Goal: Task Accomplishment & Management: Complete application form

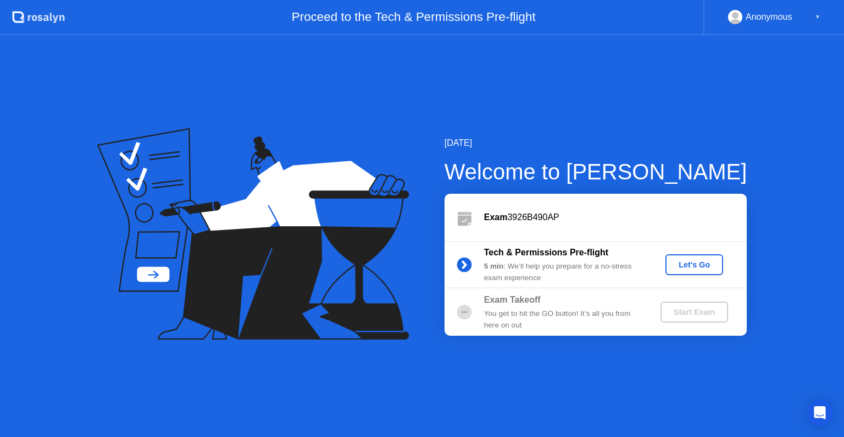
click at [692, 264] on div "Let's Go" at bounding box center [694, 264] width 49 height 9
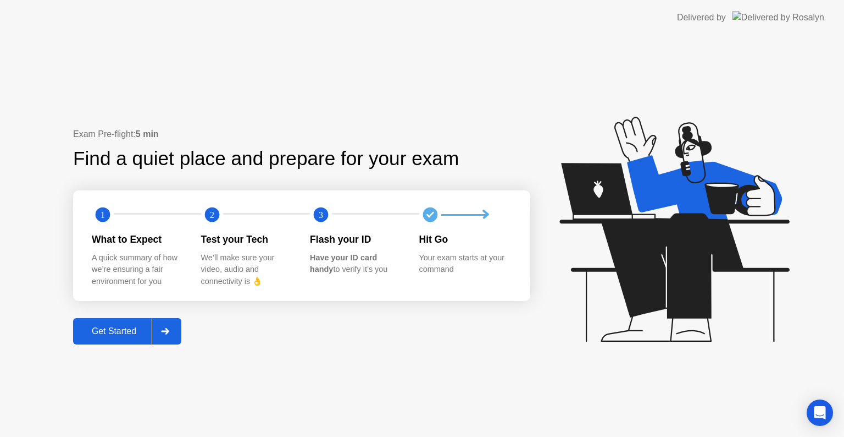
click at [125, 328] on div "Get Started" at bounding box center [113, 331] width 75 height 10
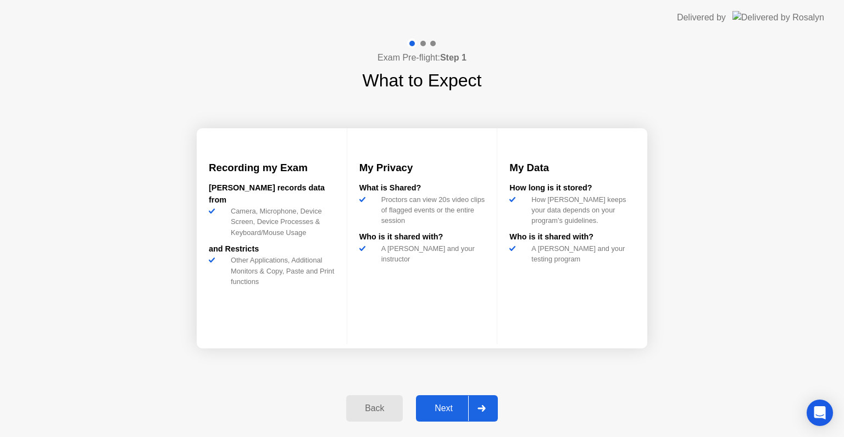
click at [450, 403] on div "Next" at bounding box center [443, 408] width 49 height 10
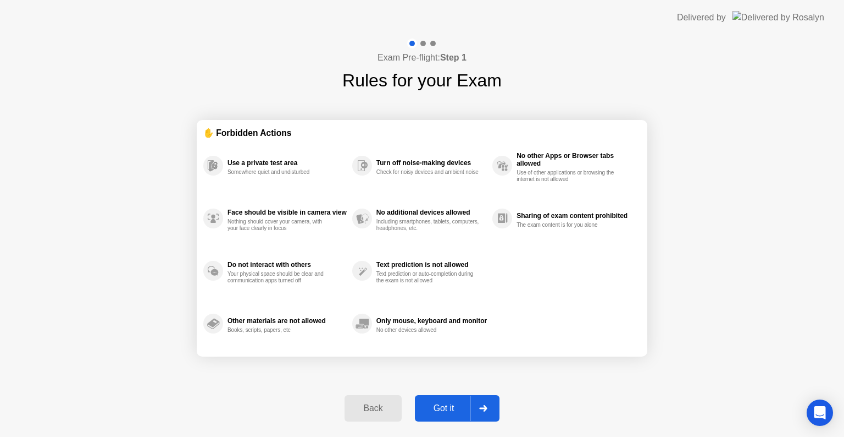
click at [450, 404] on div "Got it" at bounding box center [444, 408] width 52 height 10
select select "**********"
select select "*******"
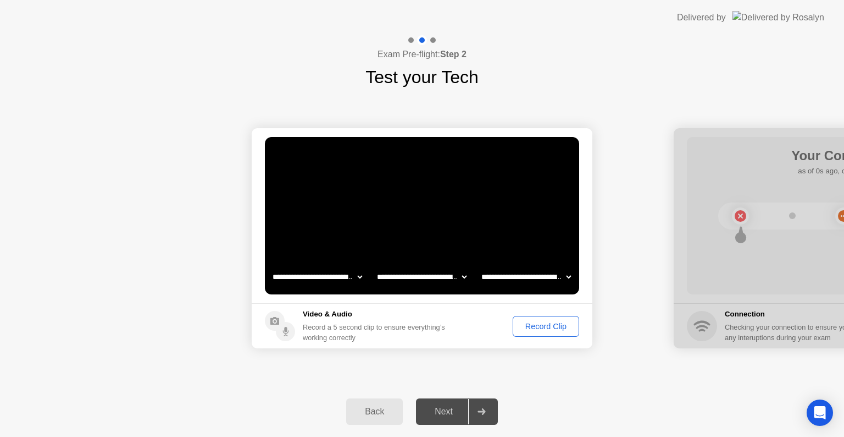
click at [530, 328] on div "Record Clip" at bounding box center [546, 326] width 59 height 9
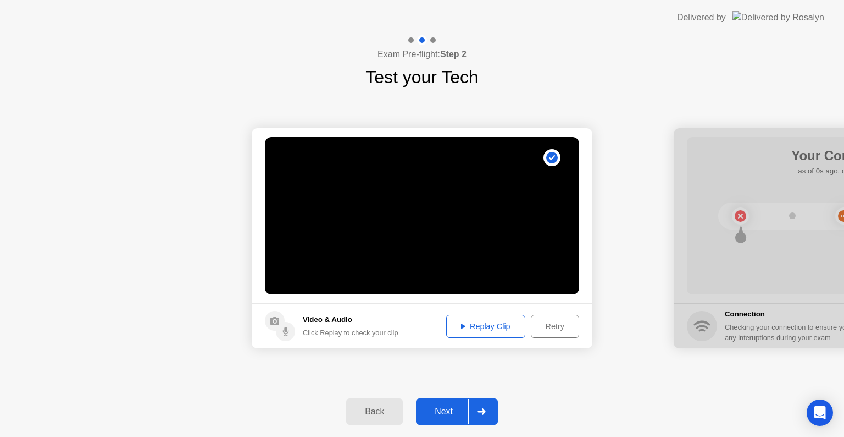
click at [557, 327] on div "Retry" at bounding box center [555, 326] width 41 height 9
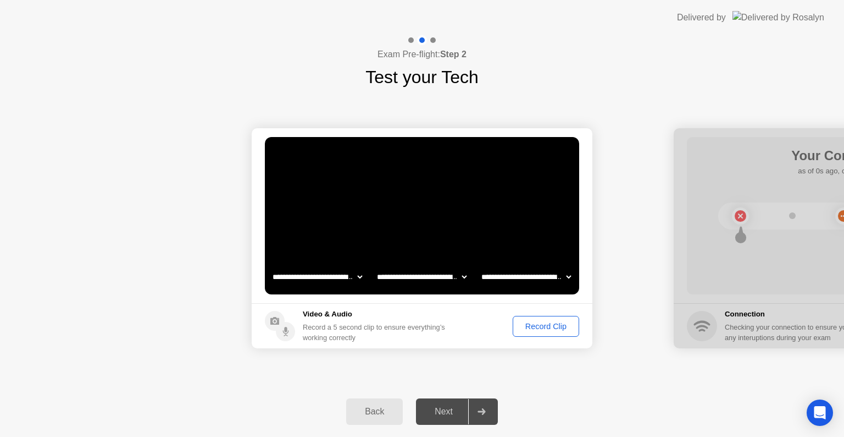
click at [561, 322] on div "Record Clip" at bounding box center [546, 326] width 59 height 9
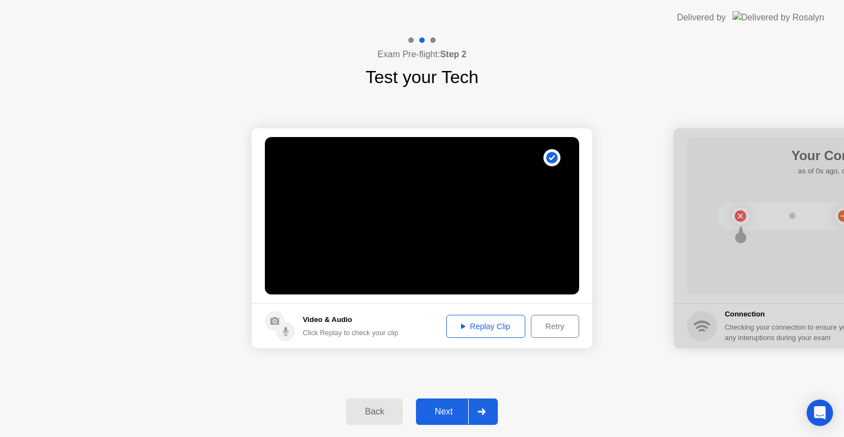
click at [480, 332] on button "Replay Clip" at bounding box center [485, 325] width 79 height 23
click at [493, 322] on div "Replay Clip" at bounding box center [485, 326] width 71 height 9
click at [538, 374] on div "**********" at bounding box center [422, 238] width 844 height 296
click at [453, 407] on div "Next" at bounding box center [443, 411] width 49 height 10
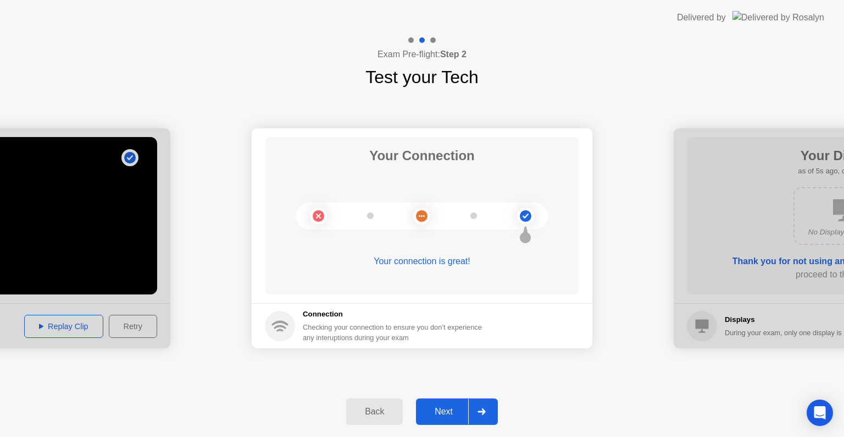
click at [455, 419] on button "Next" at bounding box center [457, 411] width 82 height 26
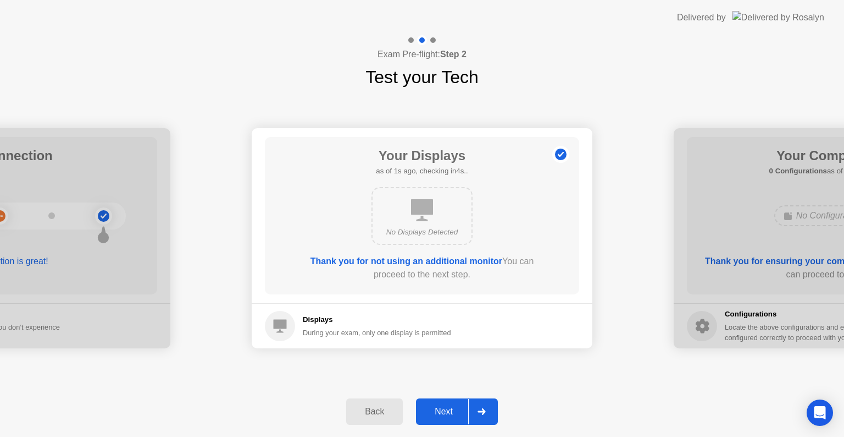
click at [452, 410] on div "Next" at bounding box center [443, 411] width 49 height 10
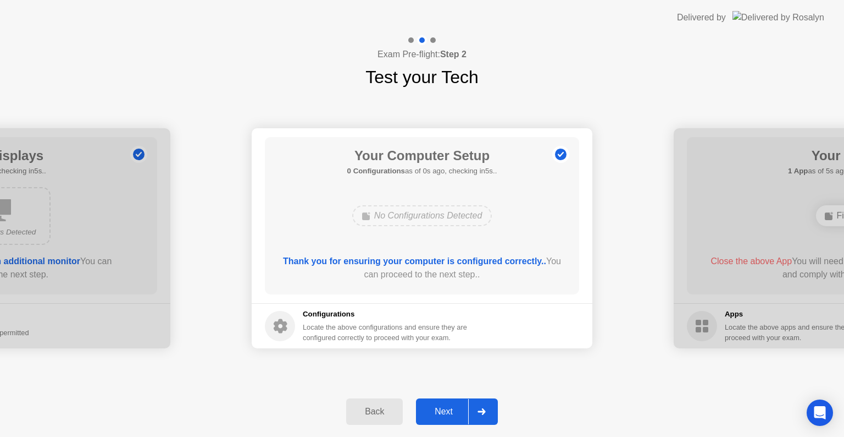
click at [452, 415] on div "Next" at bounding box center [443, 411] width 49 height 10
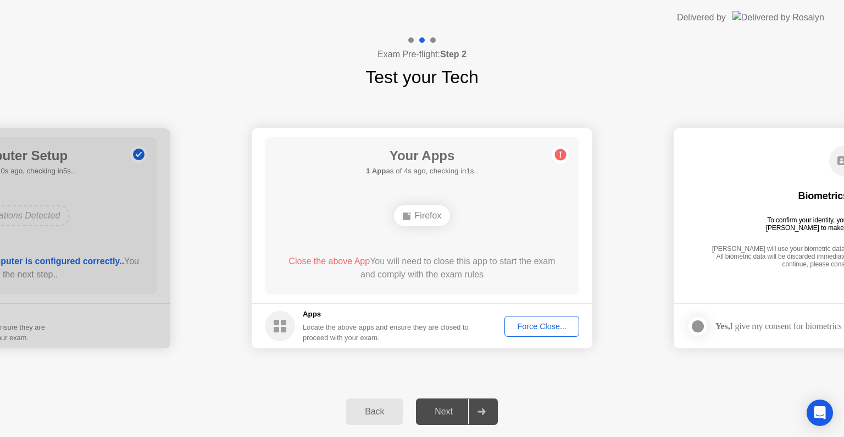
click at [455, 262] on div "Close the above App You will need to close this app to start the exam and compl…" at bounding box center [422, 268] width 283 height 26
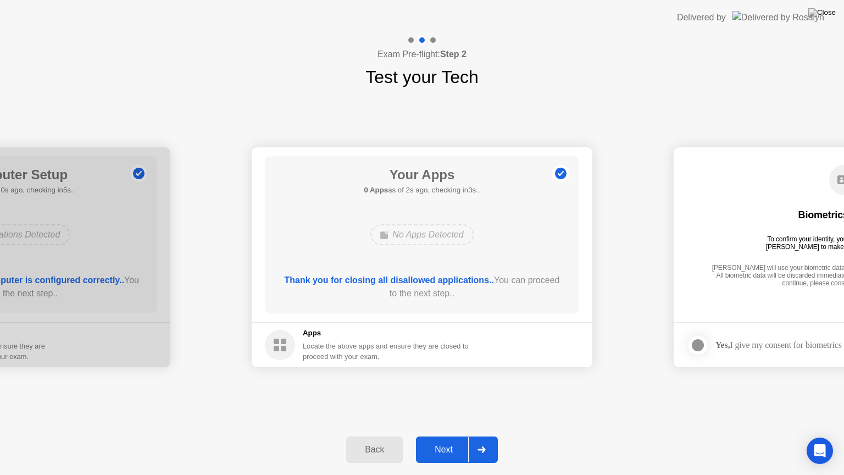
click at [446, 436] on div "Next" at bounding box center [443, 450] width 49 height 10
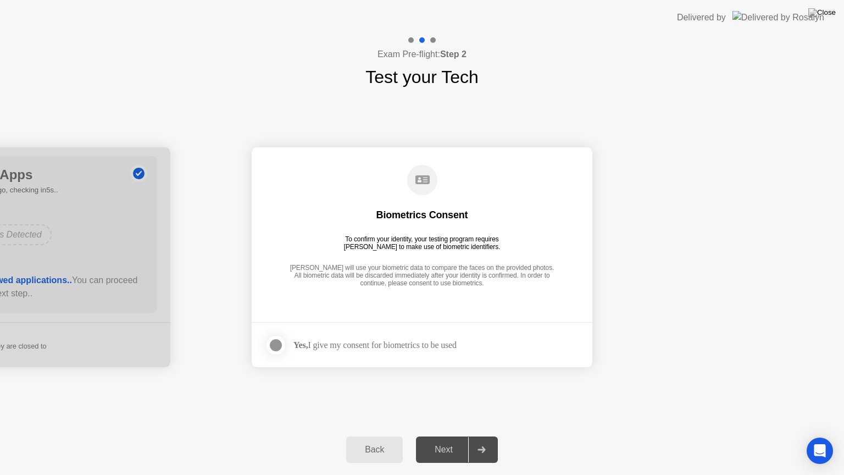
click at [458, 436] on div "Next" at bounding box center [443, 450] width 49 height 10
click at [322, 342] on div "Yes, I give my consent for biometrics to be used" at bounding box center [375, 345] width 163 height 10
click at [277, 349] on div at bounding box center [275, 345] width 13 height 13
click at [440, 436] on div "Next" at bounding box center [443, 450] width 49 height 10
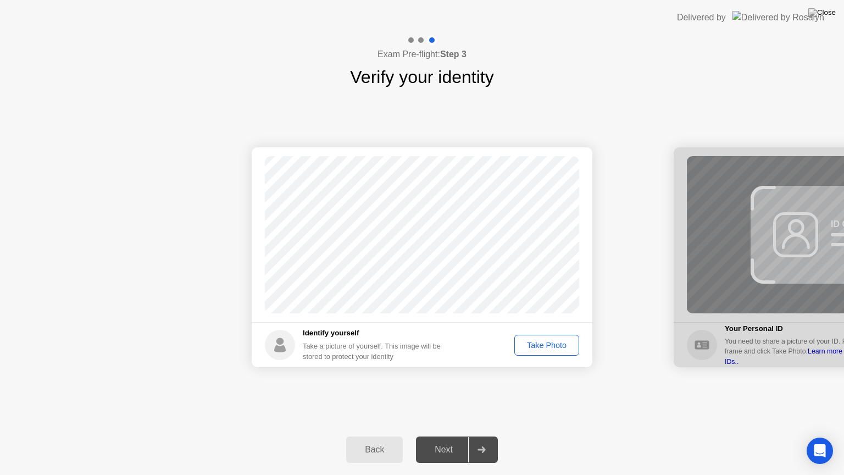
click at [550, 345] on div "Take Photo" at bounding box center [546, 345] width 57 height 9
click at [451, 436] on div "Next" at bounding box center [443, 450] width 49 height 10
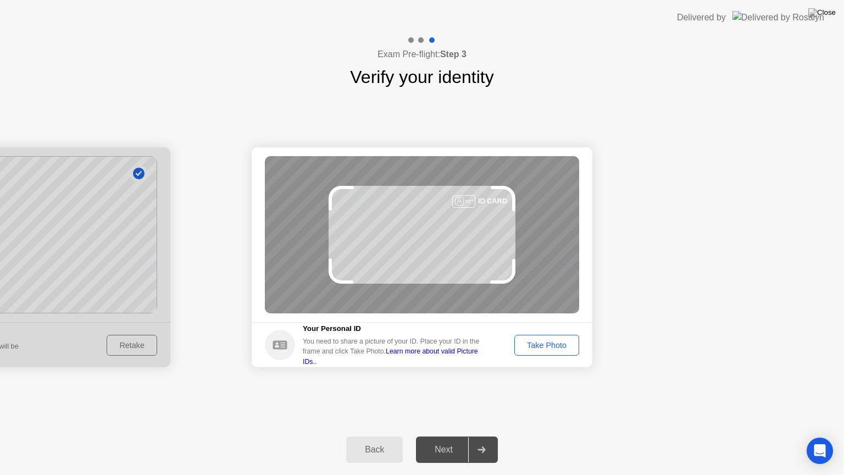
click at [541, 345] on div "Take Photo" at bounding box center [546, 345] width 57 height 9
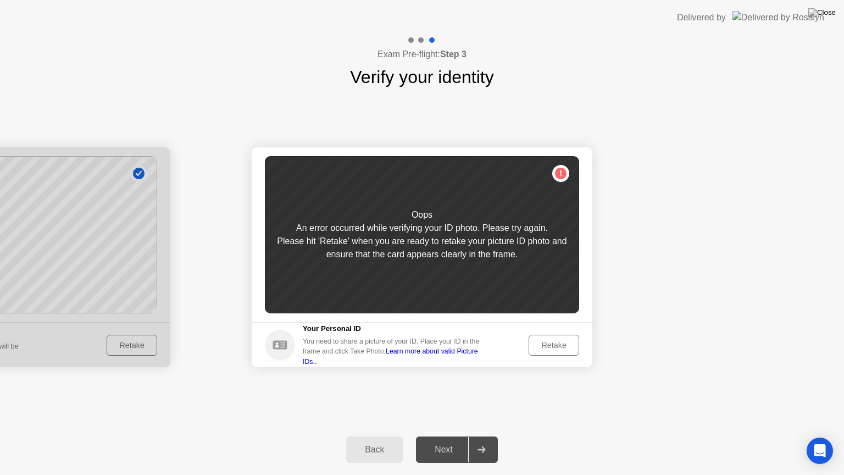
click at [539, 346] on div "Retake" at bounding box center [554, 345] width 43 height 9
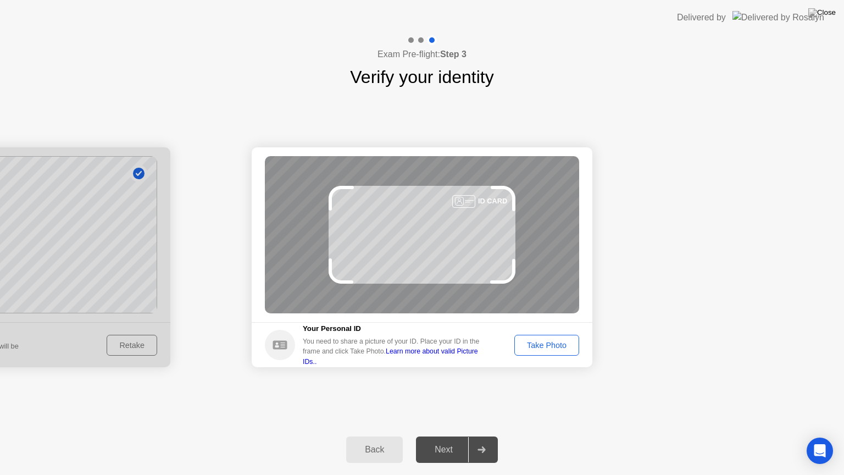
click at [539, 346] on div "Take Photo" at bounding box center [546, 345] width 57 height 9
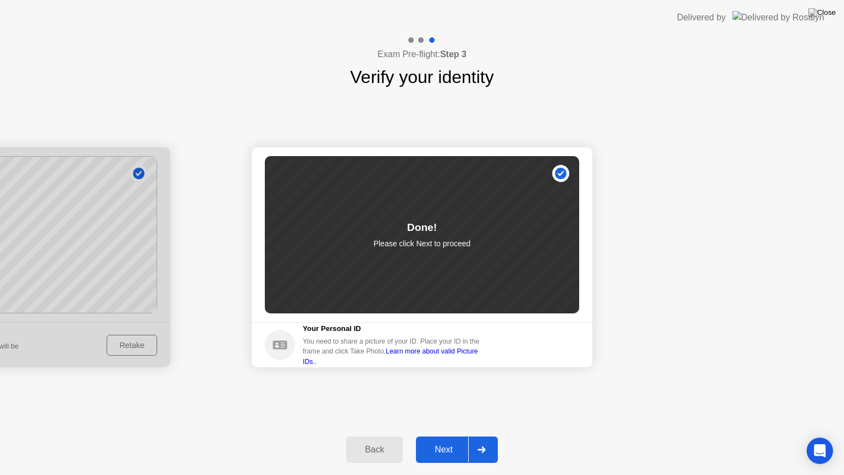
click at [444, 436] on div "Next" at bounding box center [443, 450] width 49 height 10
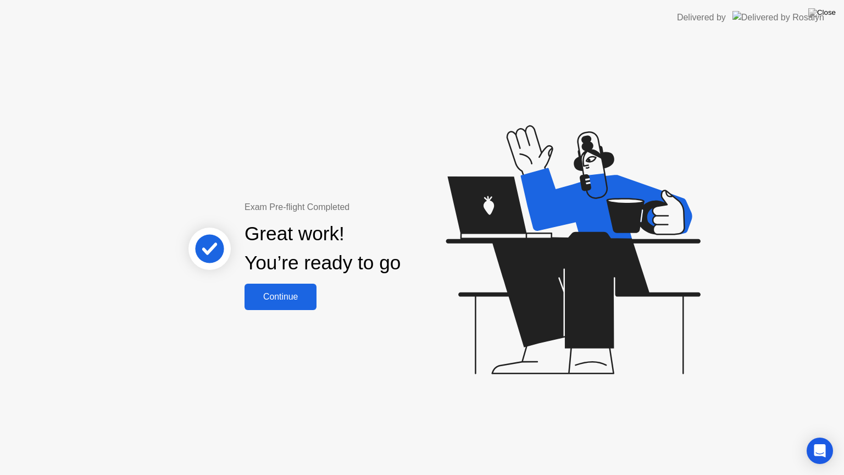
click at [281, 295] on div "Continue" at bounding box center [280, 297] width 65 height 10
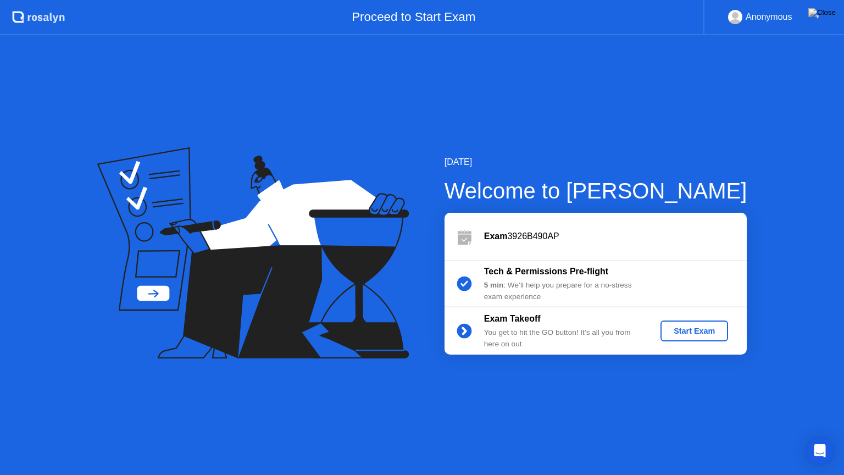
click at [684, 330] on div "Start Exam" at bounding box center [694, 331] width 59 height 9
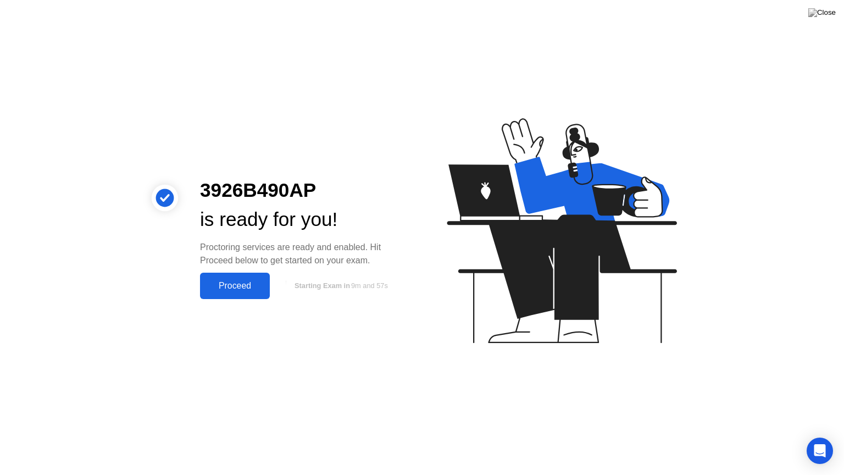
click at [231, 283] on div "Proceed" at bounding box center [234, 286] width 63 height 10
